Goal: Task Accomplishment & Management: Complete application form

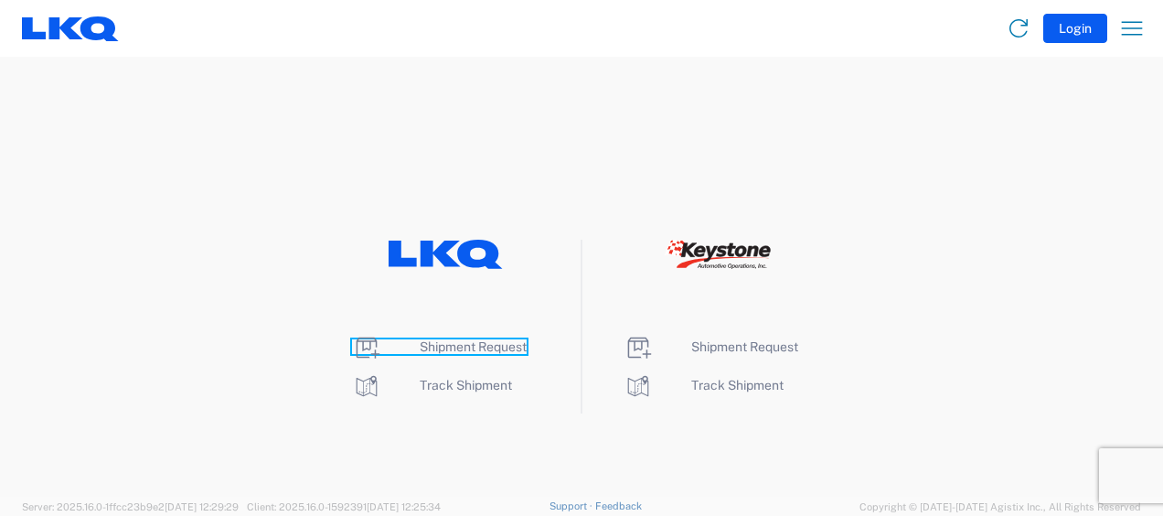
click at [490, 347] on span "Shipment Request" at bounding box center [473, 346] width 107 height 15
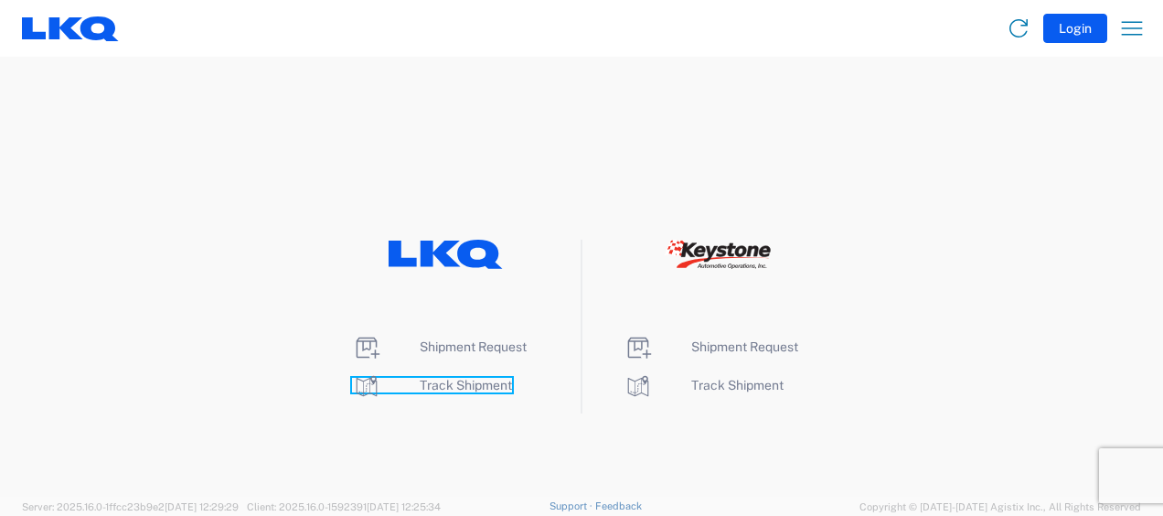
click at [473, 386] on span "Track Shipment" at bounding box center [466, 385] width 92 height 15
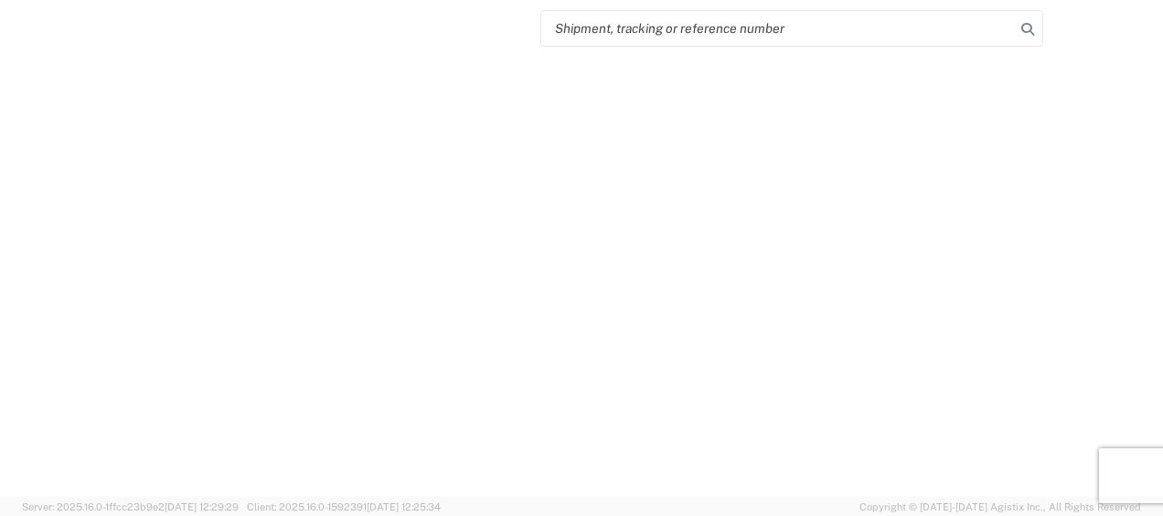
select select "FULL"
select select "LBS"
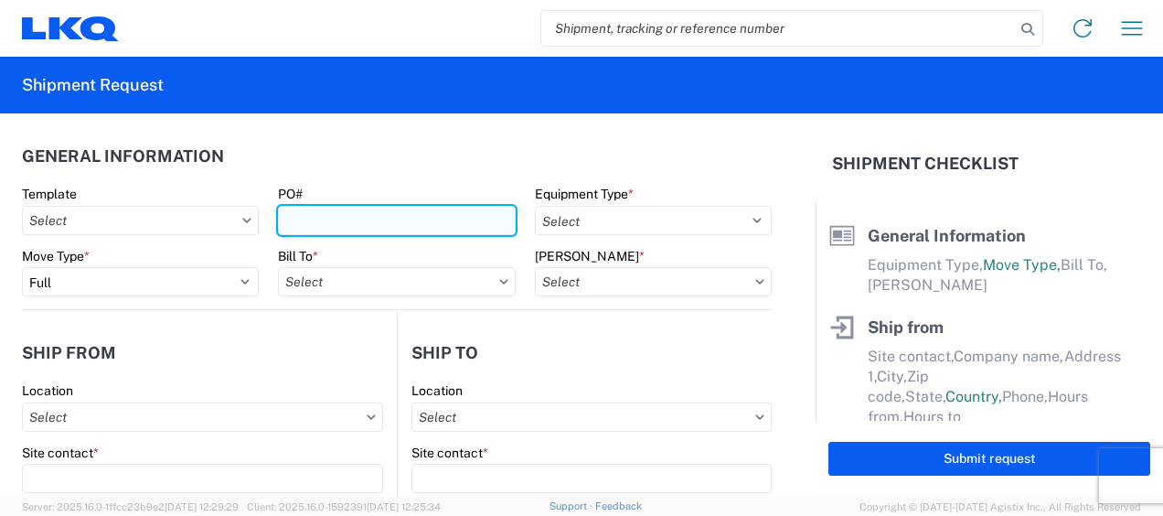
click at [365, 223] on input "PO#" at bounding box center [396, 220] width 237 height 29
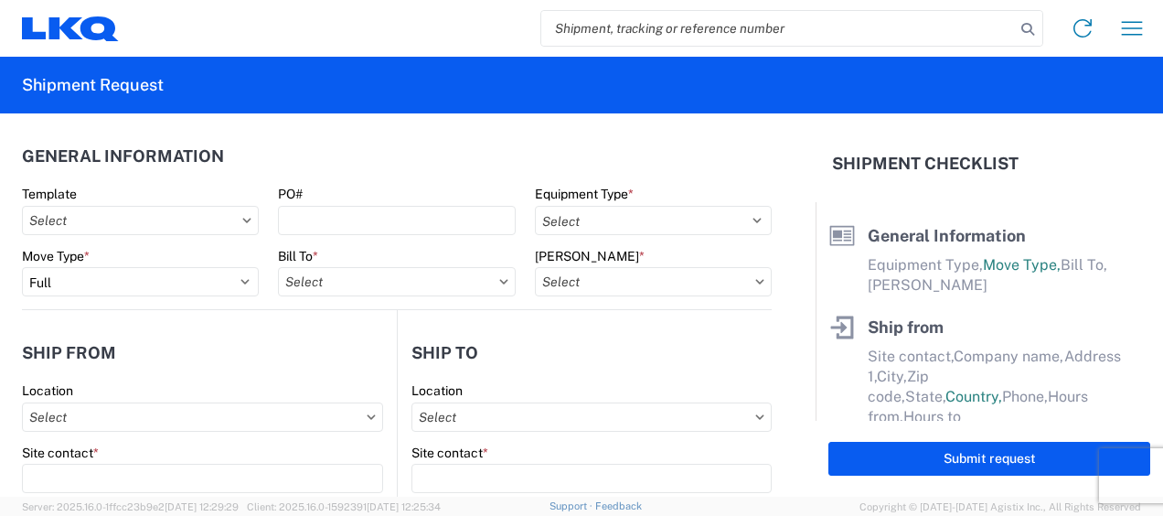
click at [645, 22] on input "search" at bounding box center [778, 28] width 474 height 35
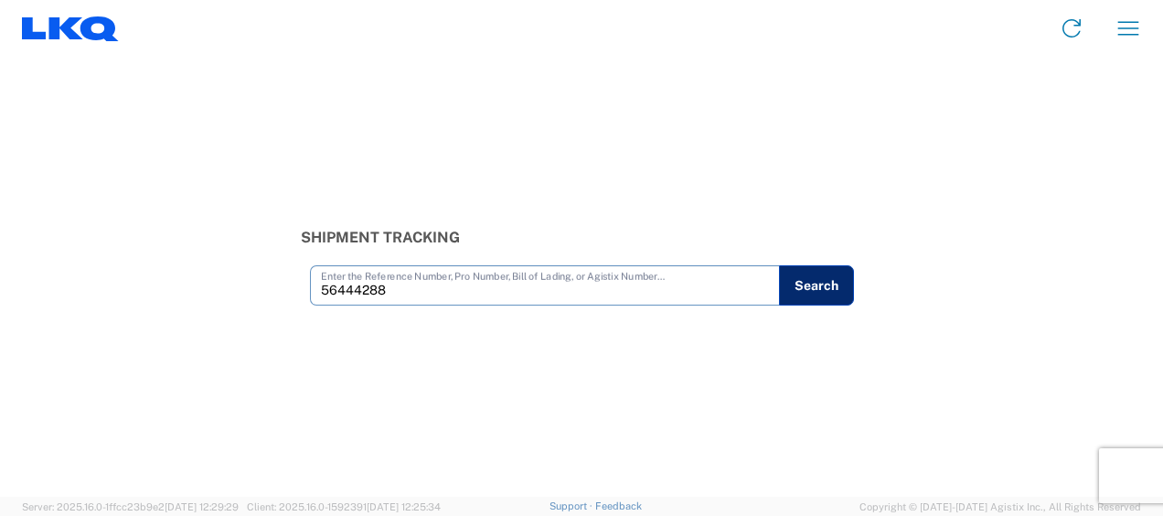
type input "56444288"
click at [815, 303] on button "Search" at bounding box center [816, 285] width 75 height 40
